Goal: Information Seeking & Learning: Check status

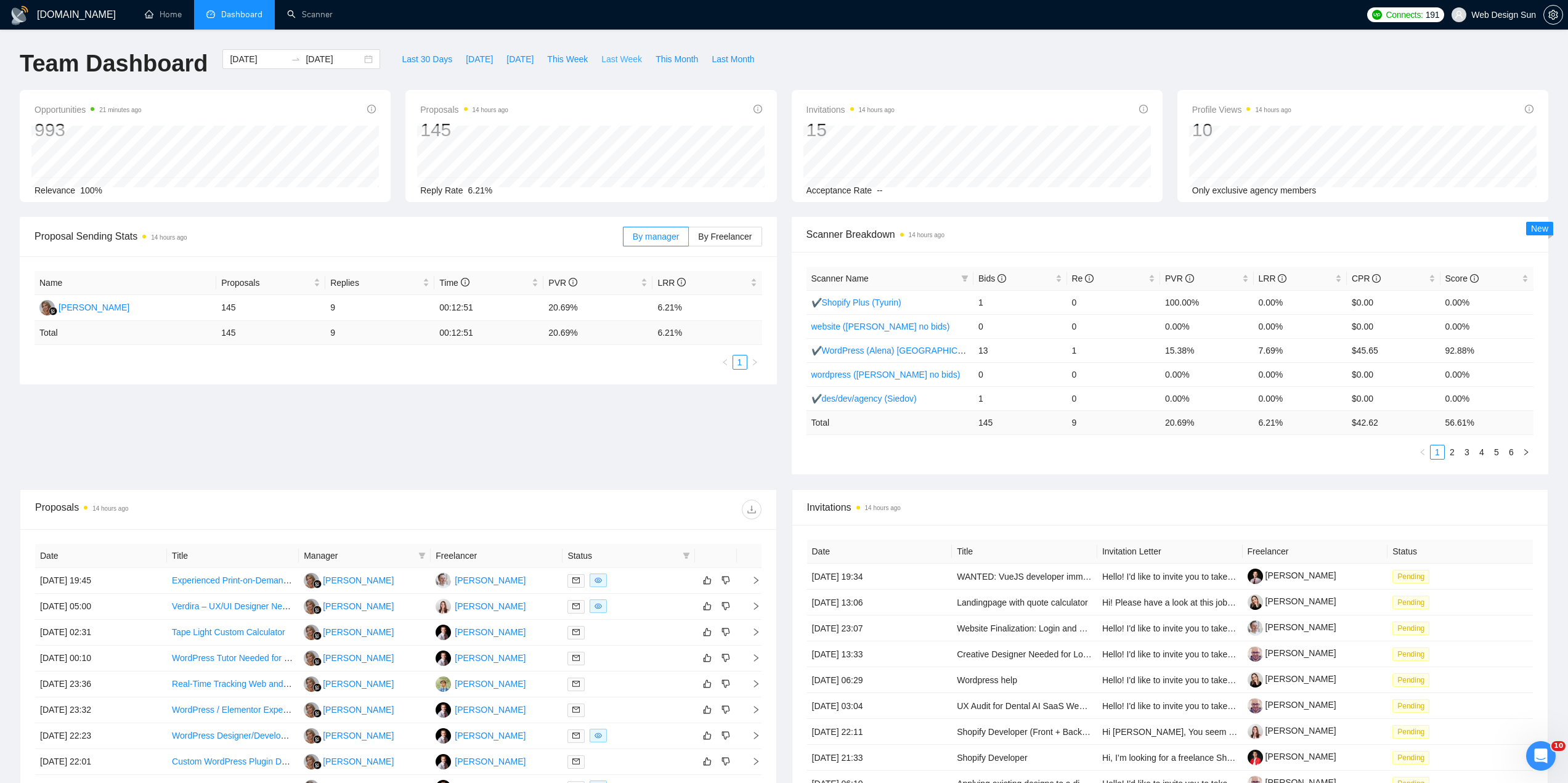
click at [601, 62] on span "Last Week" at bounding box center [621, 59] width 41 height 14
type input "[DATE]"
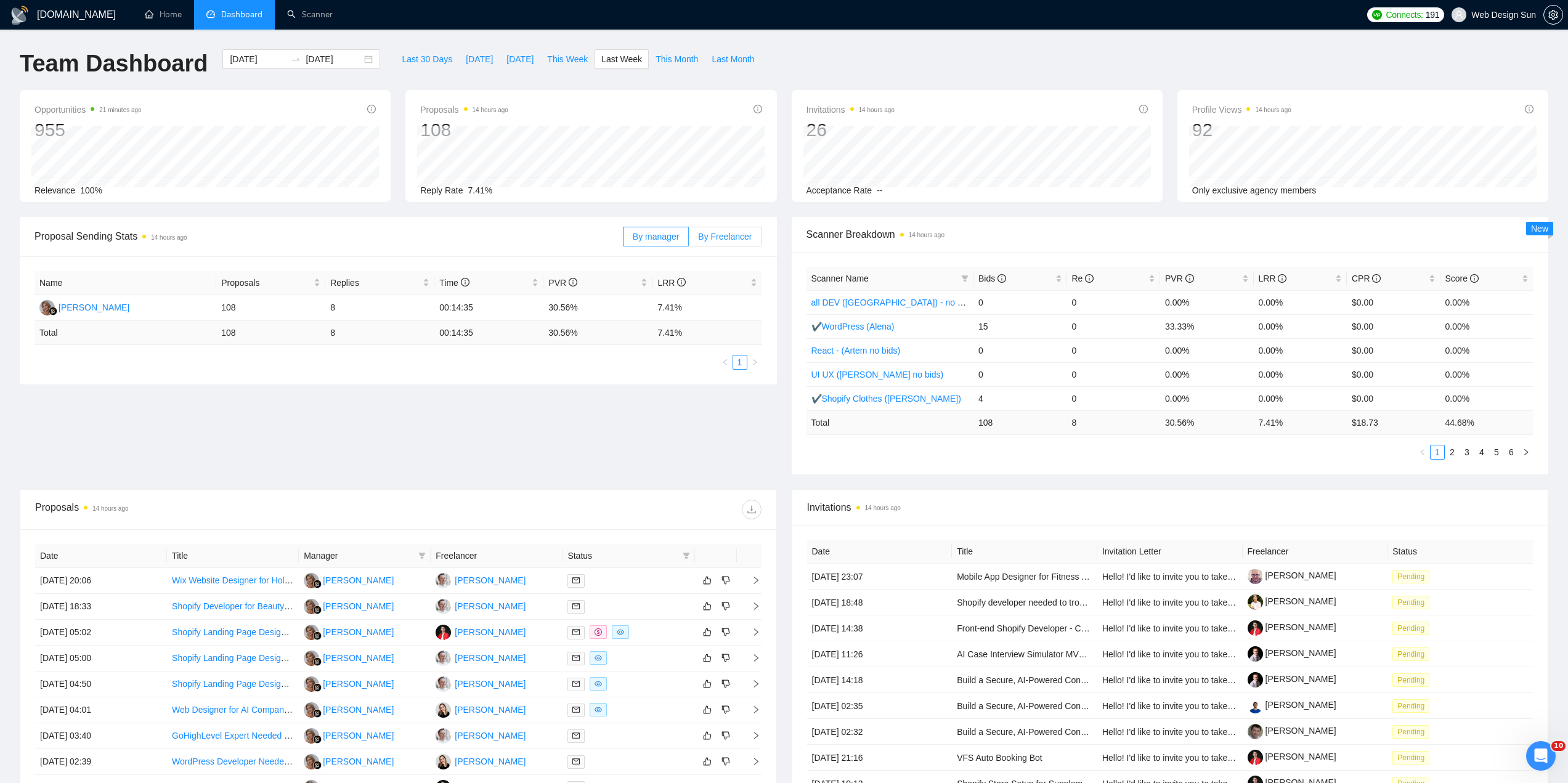
click at [728, 233] on span "By Freelancer" at bounding box center [724, 237] width 54 height 10
click at [688, 240] on input "By Freelancer" at bounding box center [688, 240] width 0 height 0
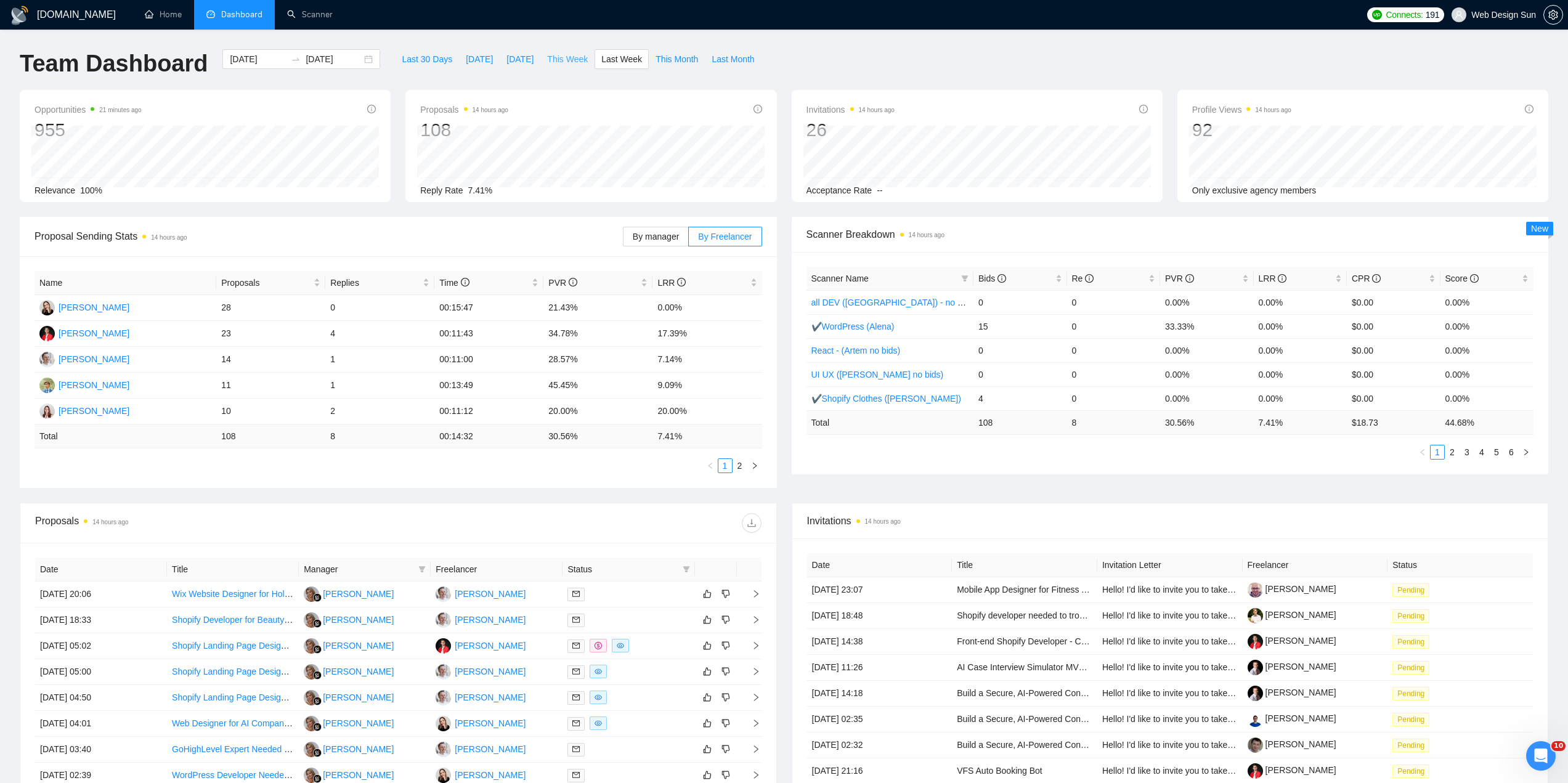
click at [568, 60] on span "This Week" at bounding box center [568, 59] width 41 height 14
type input "[DATE]"
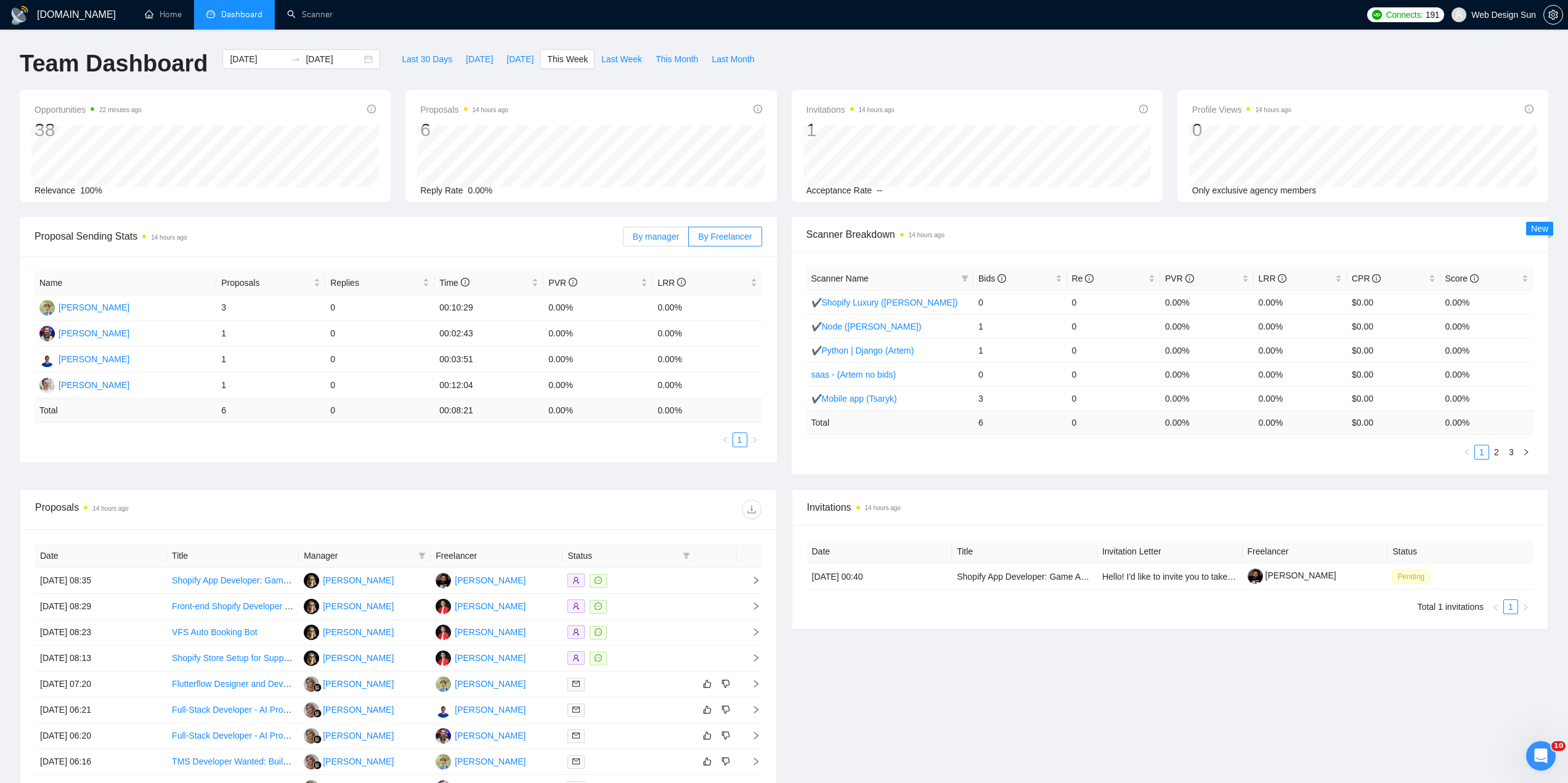
click at [640, 239] on span "By manager" at bounding box center [656, 237] width 46 height 10
click at [623, 240] on input "By manager" at bounding box center [623, 240] width 0 height 0
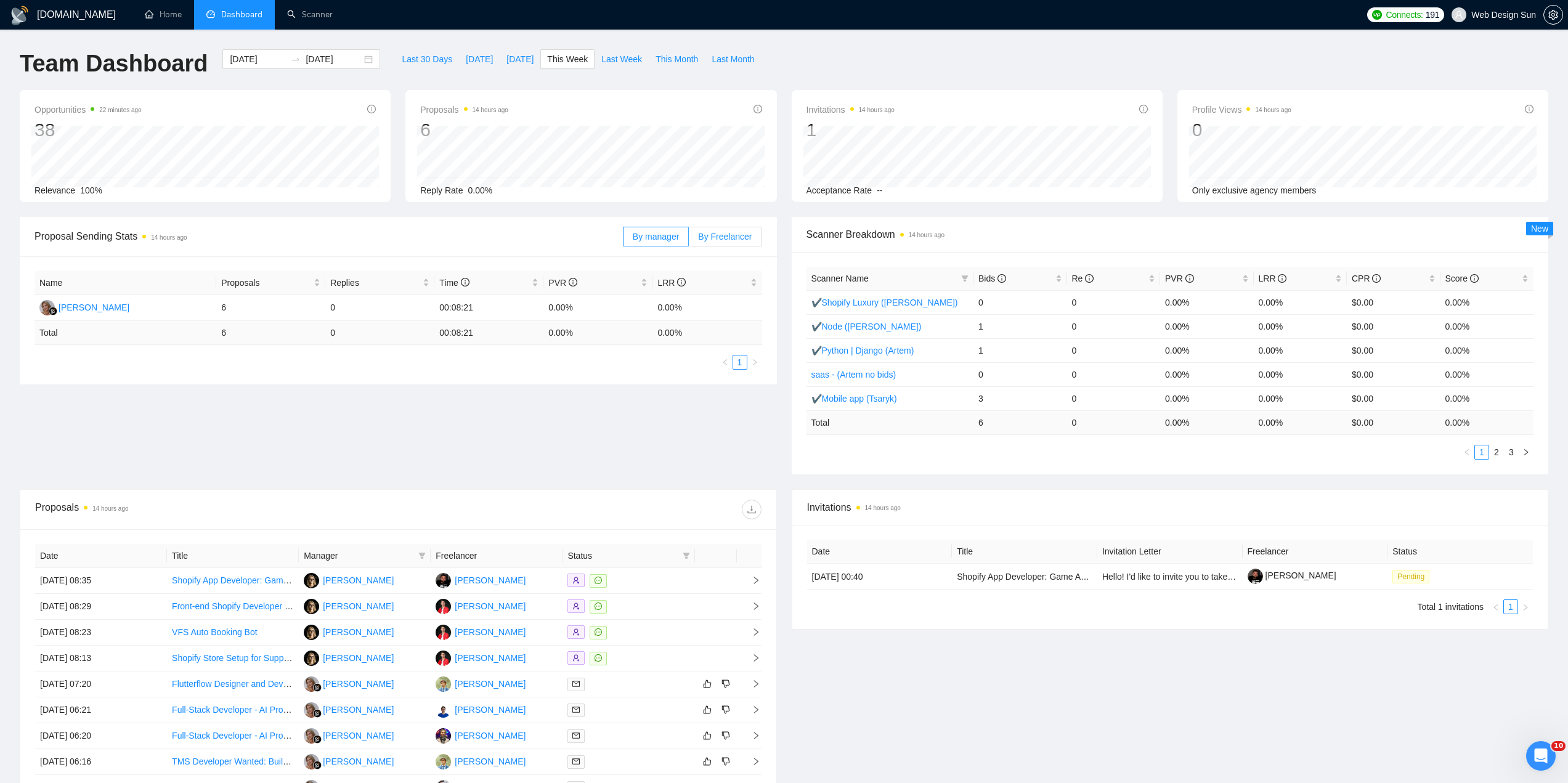
click at [756, 235] on label "By Freelancer" at bounding box center [724, 236] width 73 height 20
click at [688, 240] on input "By Freelancer" at bounding box center [688, 240] width 0 height 0
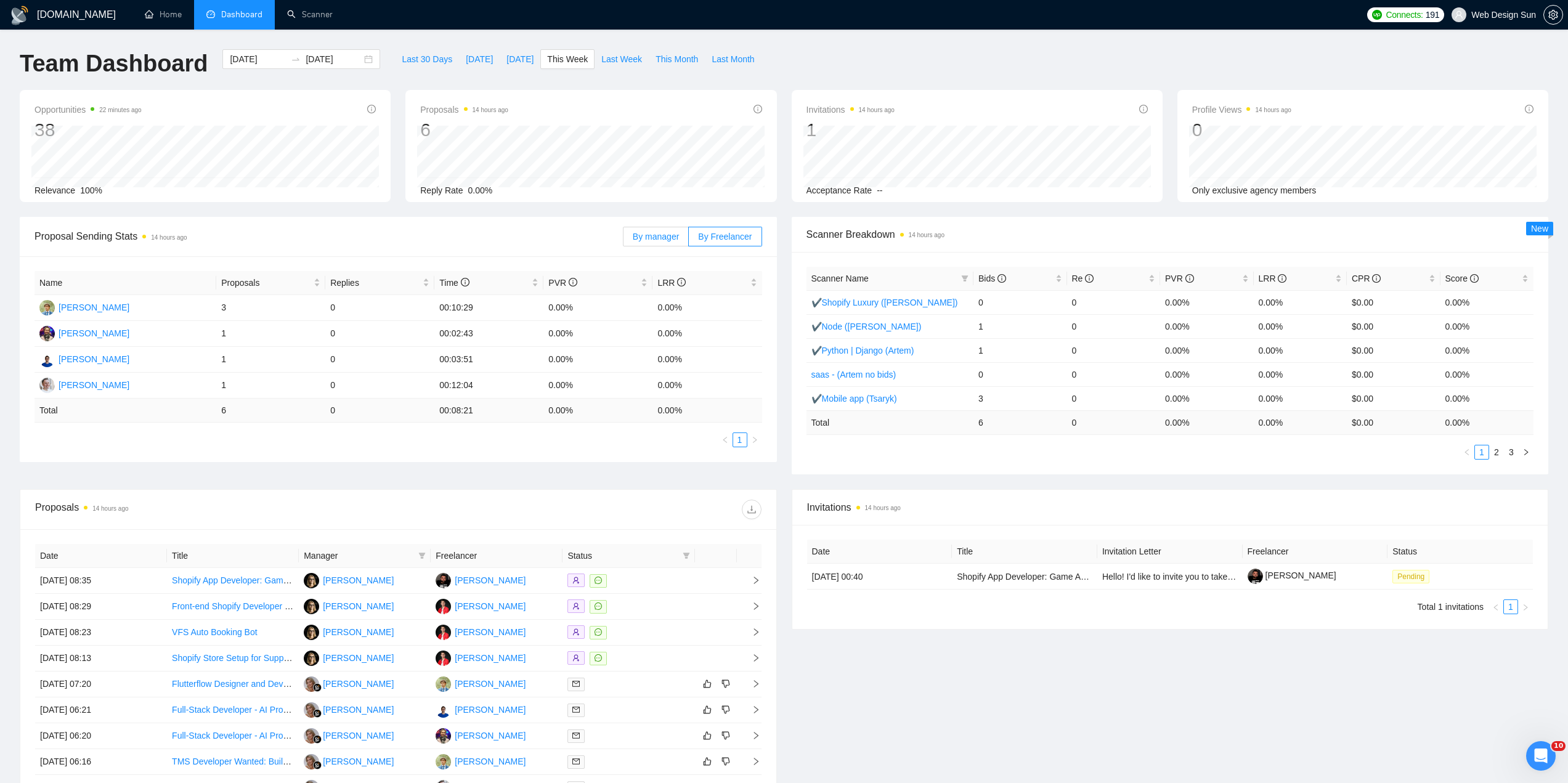
click at [678, 237] on span "By manager" at bounding box center [656, 237] width 46 height 10
click at [623, 240] on input "By manager" at bounding box center [623, 240] width 0 height 0
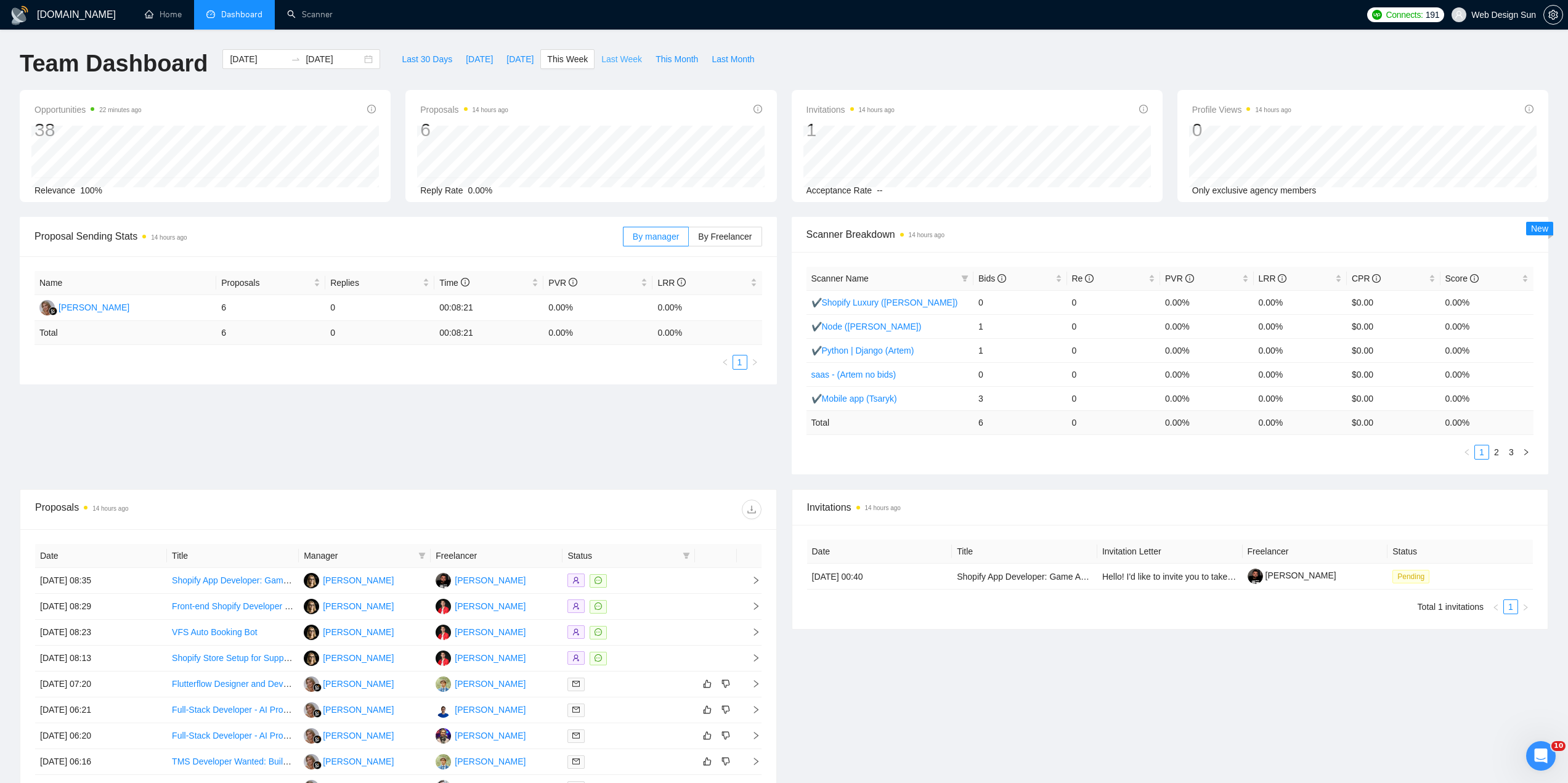
click at [601, 64] on span "Last Week" at bounding box center [621, 59] width 41 height 14
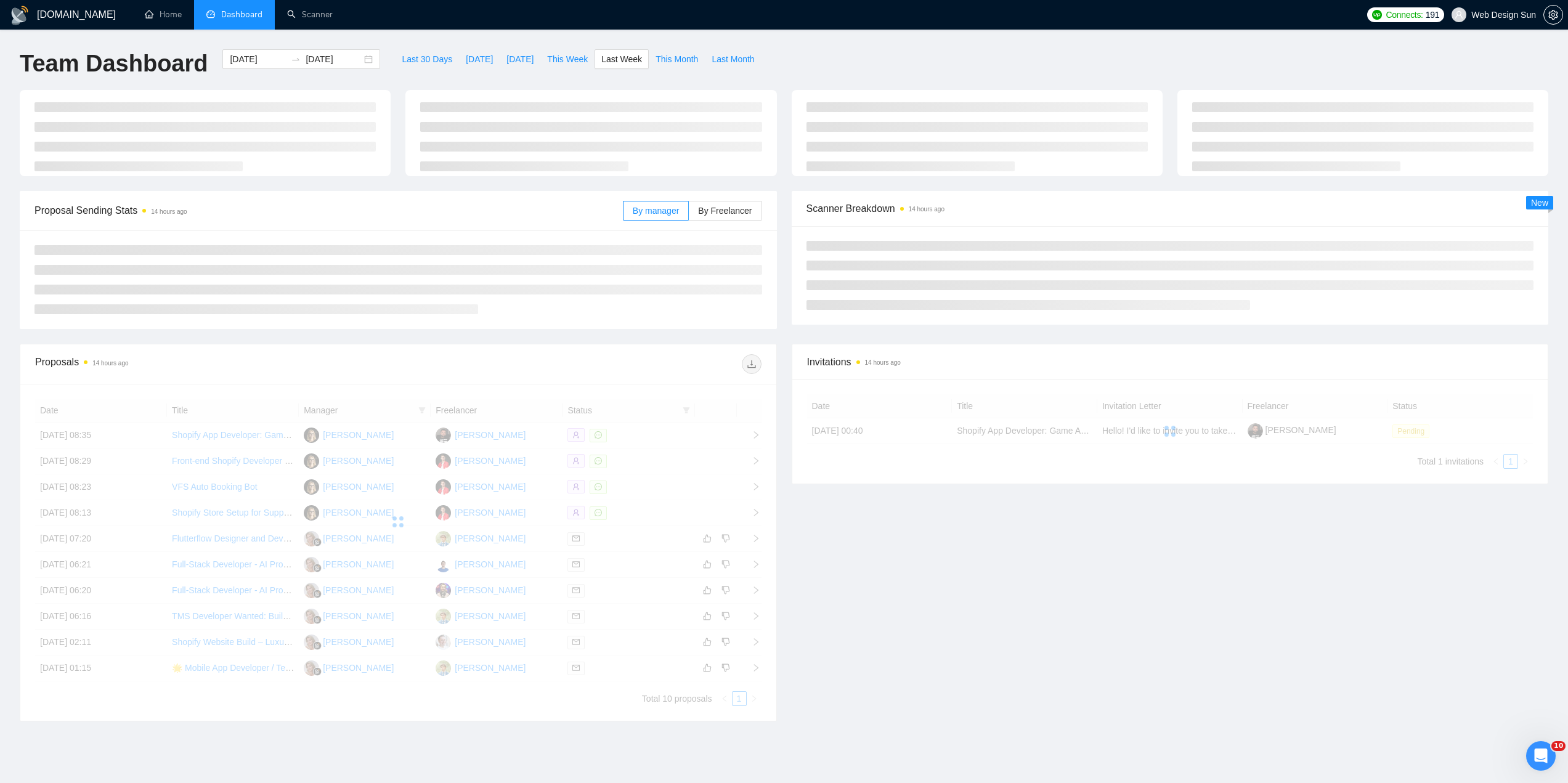
type input "[DATE]"
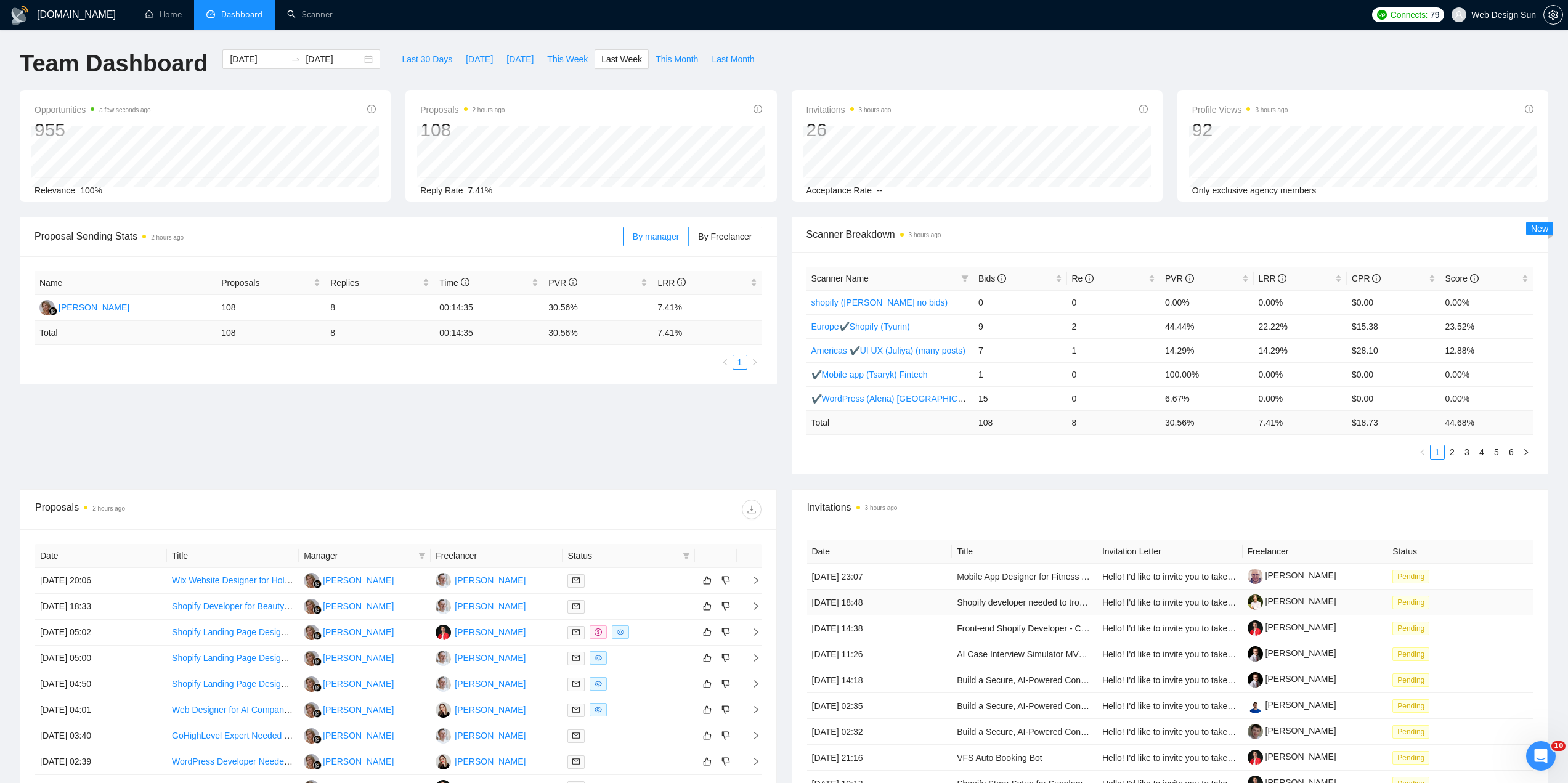
scroll to position [123, 0]
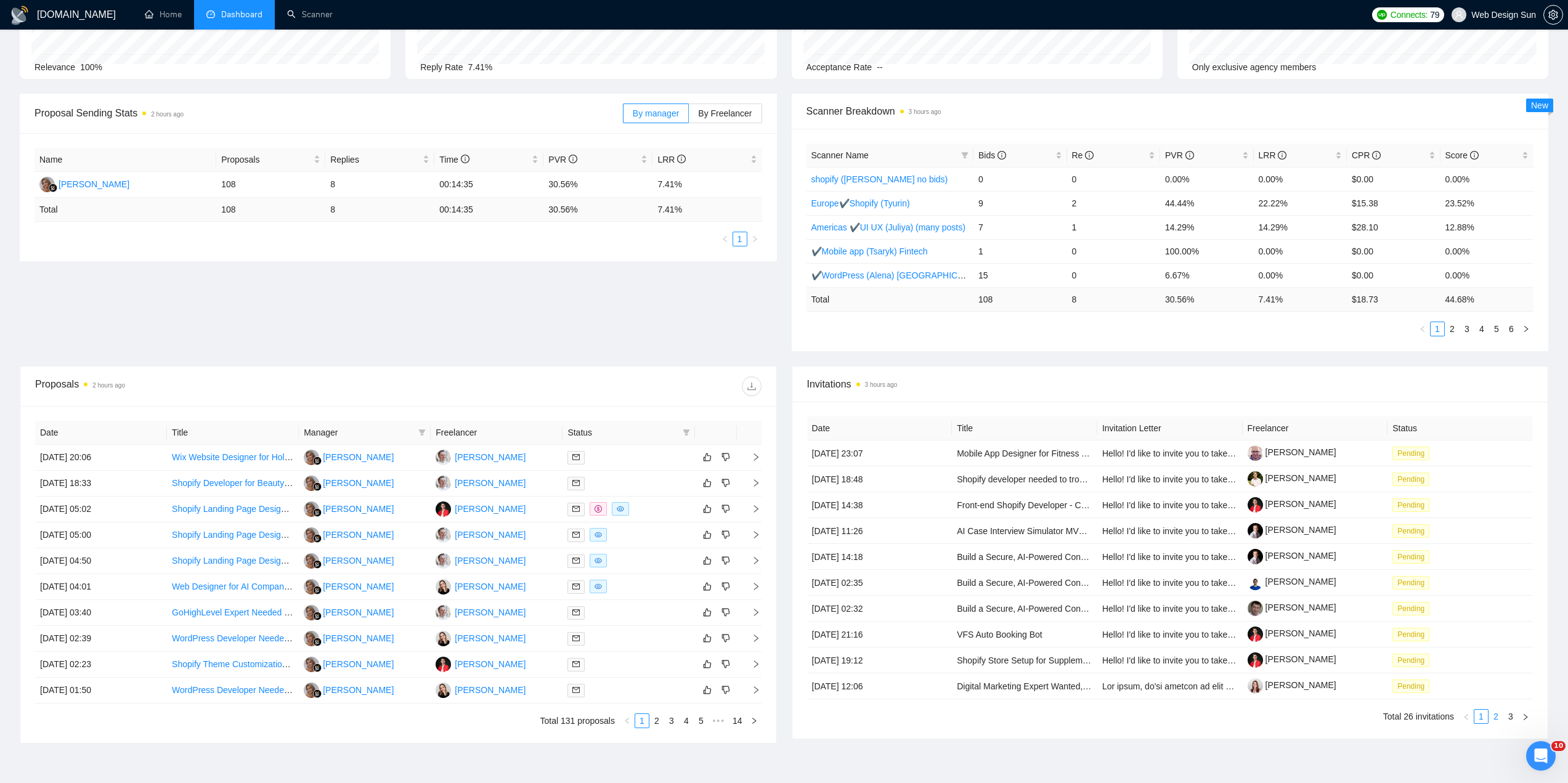
click at [1497, 718] on link "2" at bounding box center [1495, 717] width 14 height 14
click at [1508, 717] on link "3" at bounding box center [1510, 717] width 14 height 14
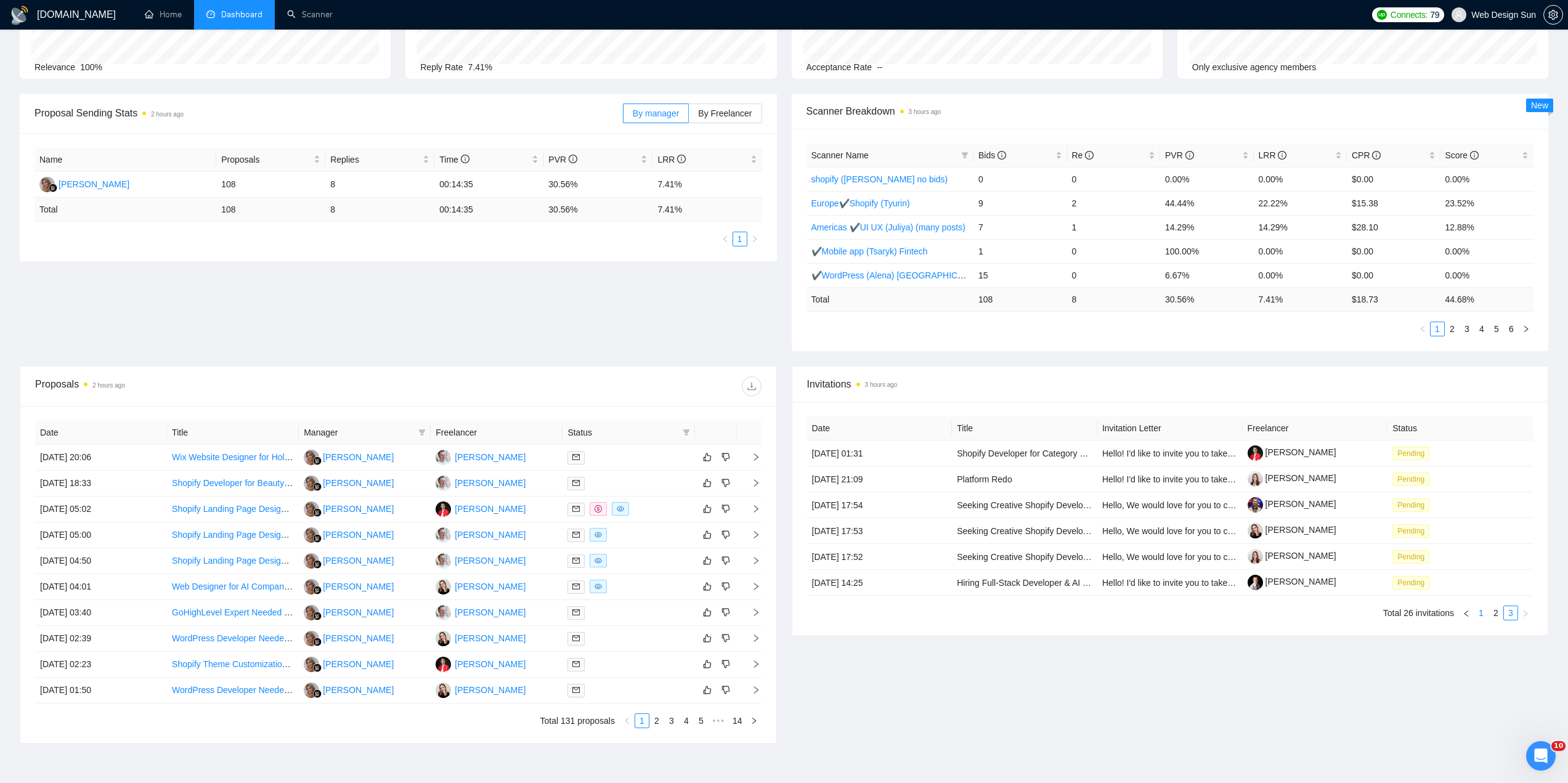
click at [1483, 610] on link "1" at bounding box center [1481, 613] width 14 height 14
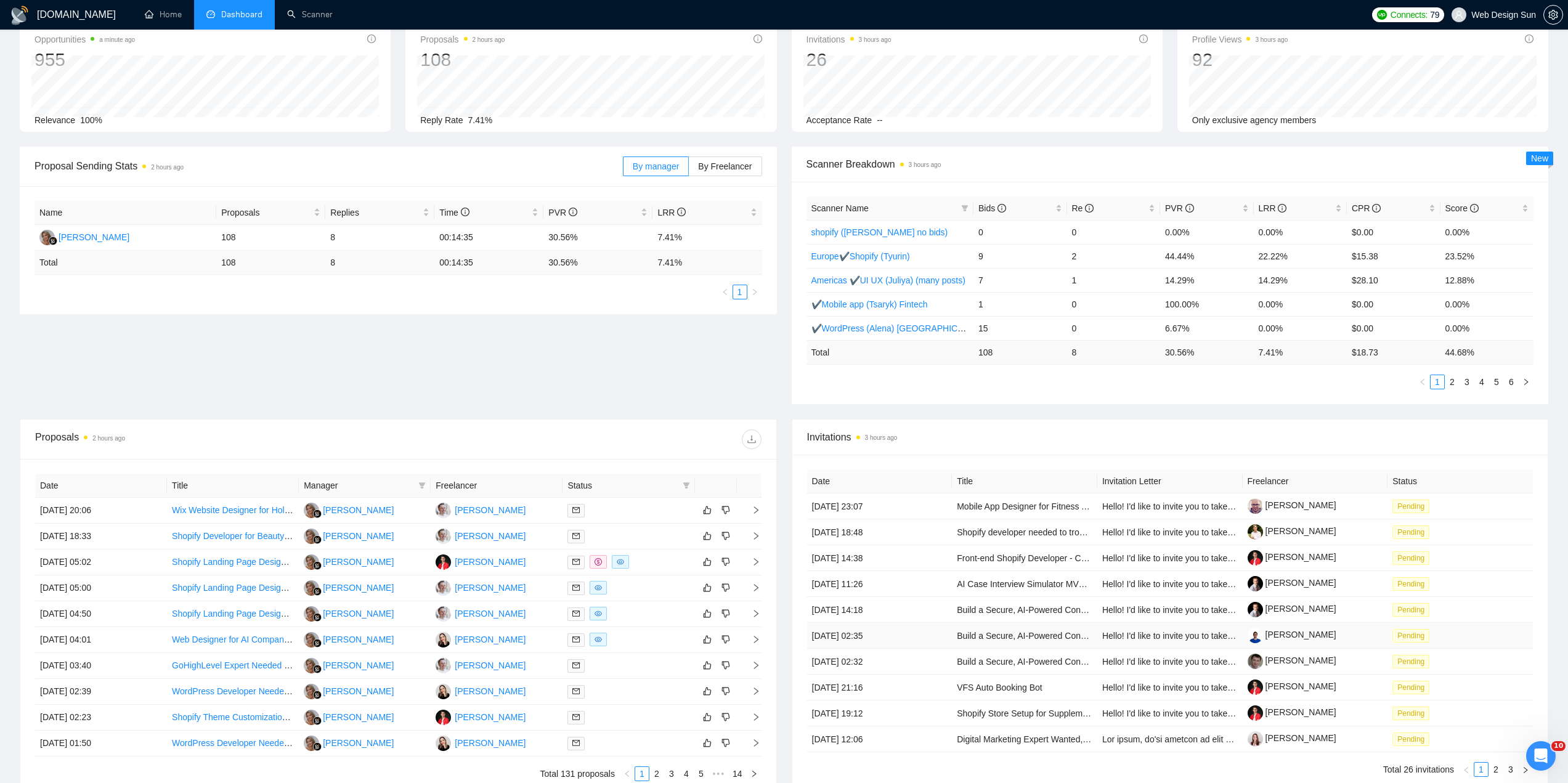
scroll to position [193, 0]
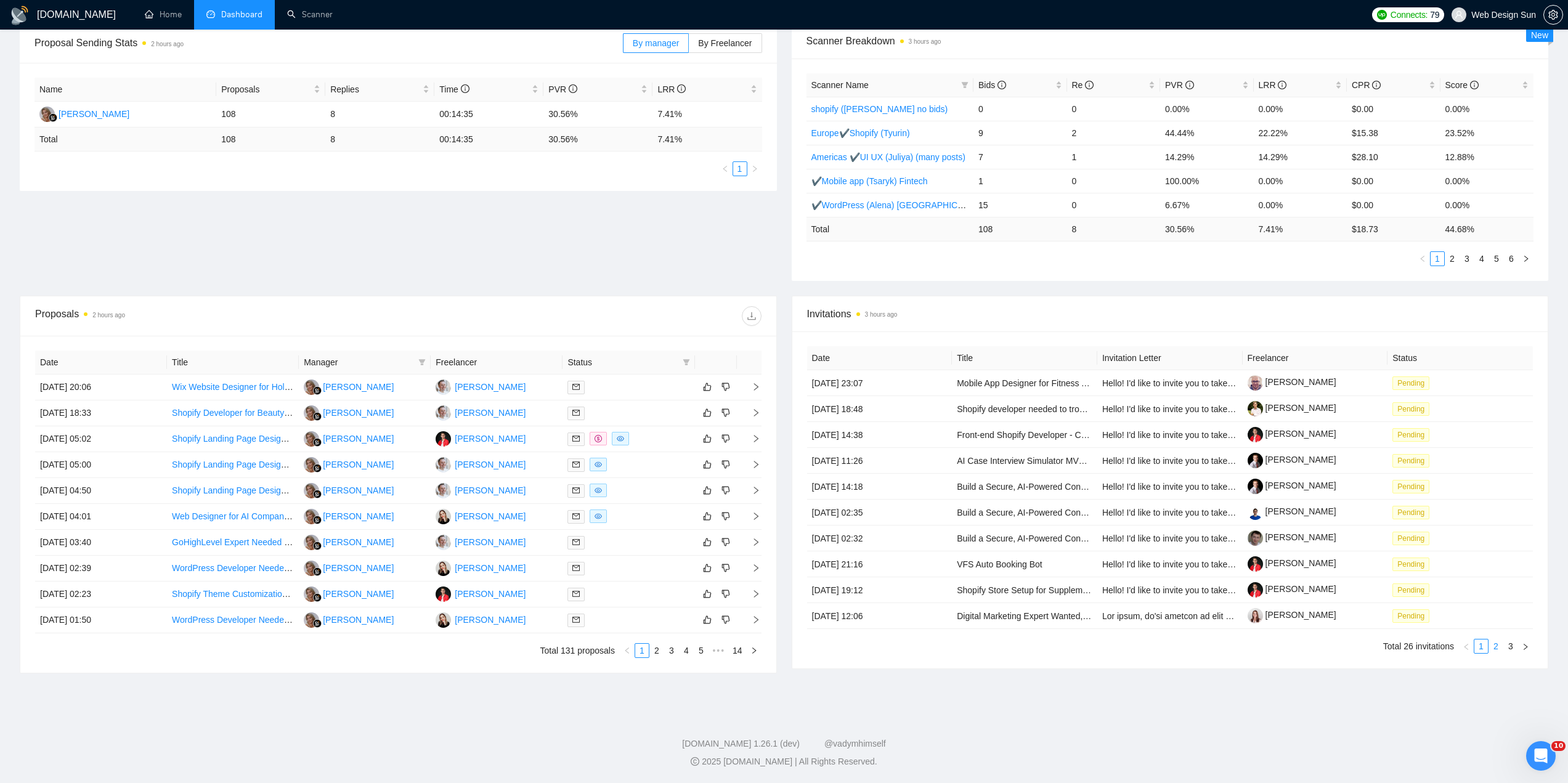
click at [1500, 649] on link "2" at bounding box center [1495, 647] width 14 height 14
